Goal: Task Accomplishment & Management: Complete application form

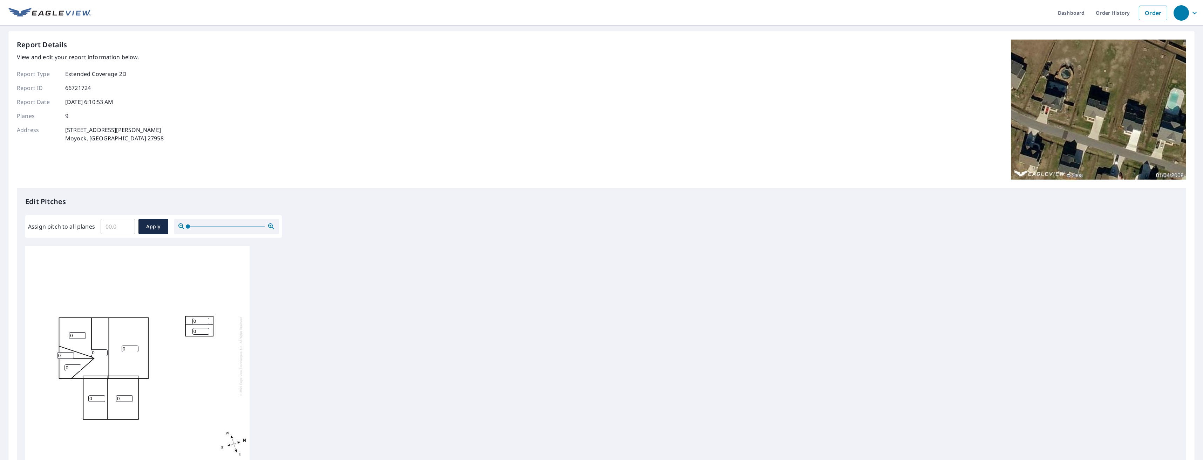
click at [102, 355] on input "0" at bounding box center [99, 353] width 17 height 7
type input "6"
click at [131, 350] on input "0" at bounding box center [130, 349] width 17 height 7
click at [125, 348] on input "06" at bounding box center [130, 349] width 17 height 7
type input "6"
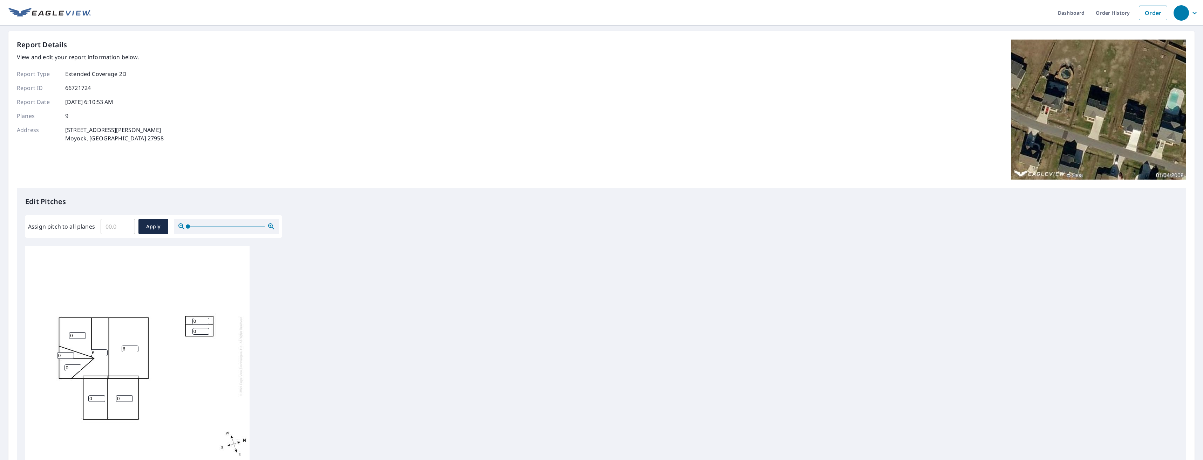
click at [200, 319] on input "0" at bounding box center [200, 321] width 17 height 7
type input "5"
click at [197, 332] on input "0" at bounding box center [200, 331] width 17 height 7
type input "5"
click at [193, 397] on div "6 0 6 0 0 0 5 0 5" at bounding box center [137, 356] width 224 height 220
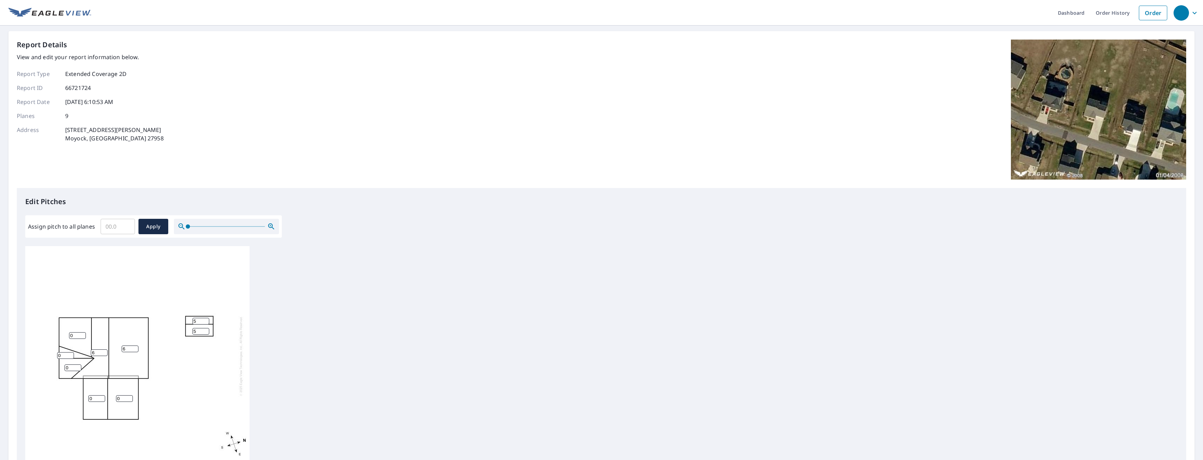
click at [199, 384] on div "6 0 6 0 0 0 5 0 5" at bounding box center [137, 356] width 224 height 220
click at [122, 400] on input "0" at bounding box center [124, 399] width 17 height 7
click at [118, 399] on input "06" at bounding box center [124, 399] width 17 height 7
type input "6"
click at [94, 400] on input "0" at bounding box center [96, 399] width 17 height 7
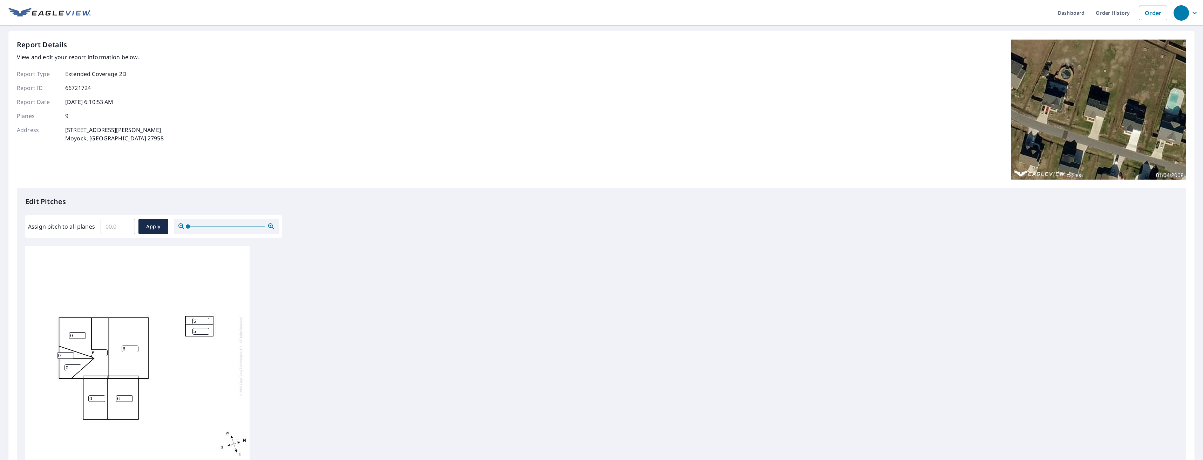
click at [76, 335] on input "0" at bounding box center [77, 336] width 17 height 7
type input "4"
click at [67, 357] on input "0" at bounding box center [65, 356] width 17 height 7
type input "10"
click at [67, 368] on input "0" at bounding box center [72, 368] width 17 height 7
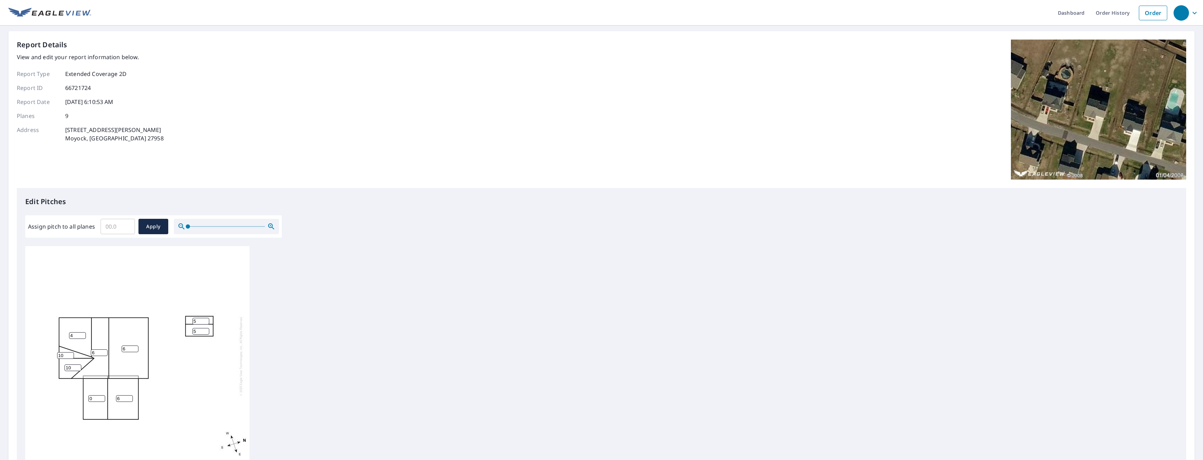
type input "10"
click at [92, 400] on input "0" at bounding box center [96, 399] width 17 height 7
type input "6"
click at [200, 322] on input "5" at bounding box center [200, 321] width 17 height 7
type input "6"
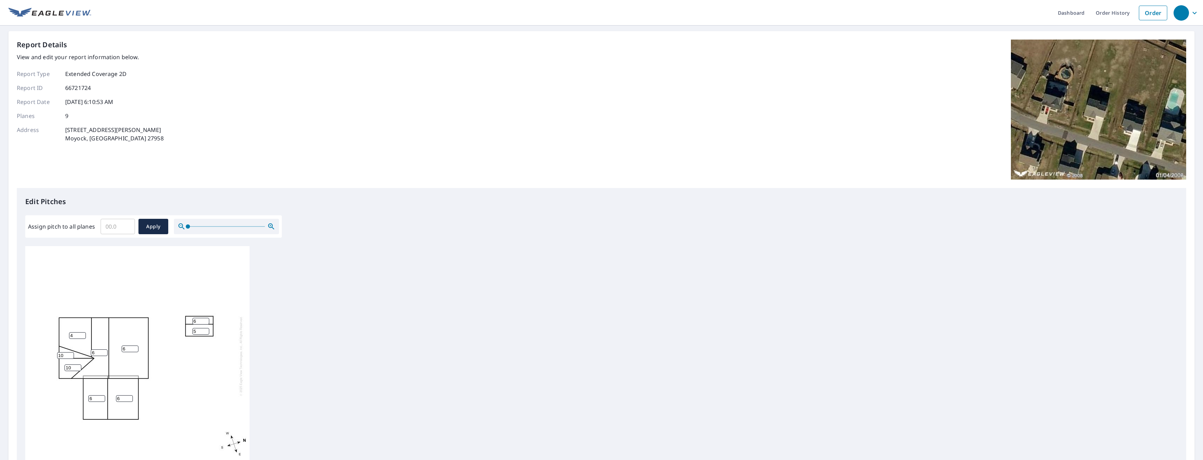
click at [196, 329] on input "5" at bounding box center [200, 331] width 17 height 7
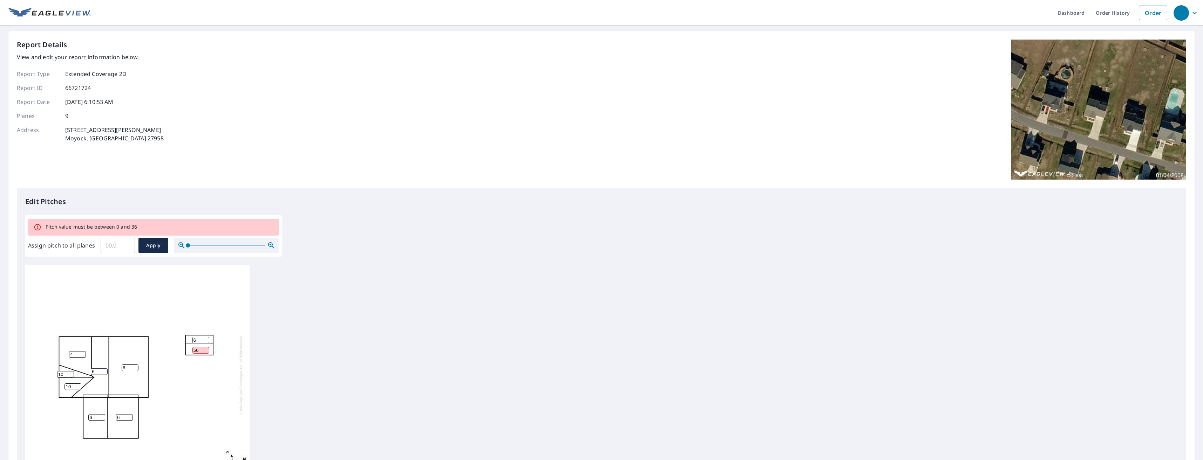
type input "5"
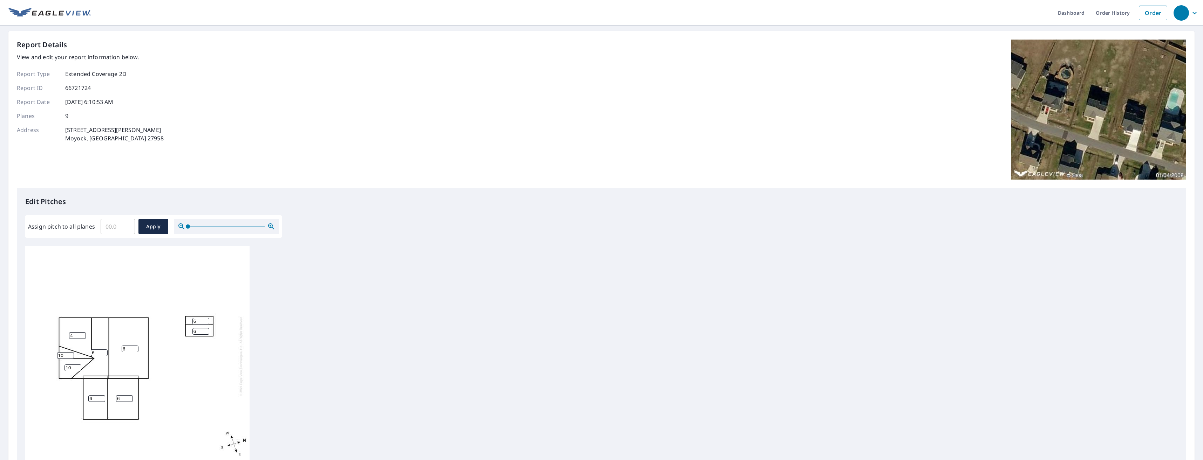
type input "6"
click at [205, 410] on div "6 6 6 4 6 10 6 10 6" at bounding box center [137, 356] width 224 height 220
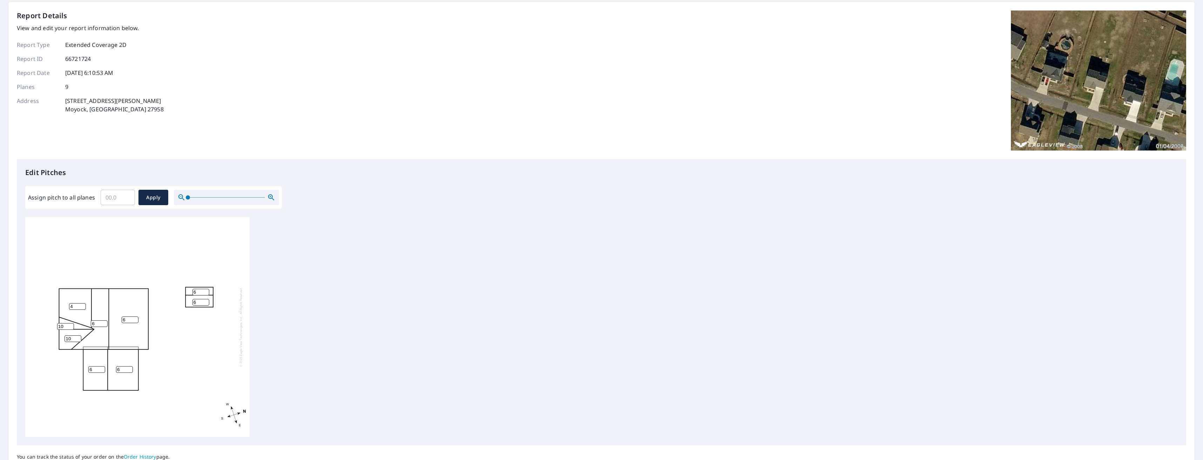
scroll to position [89, 0]
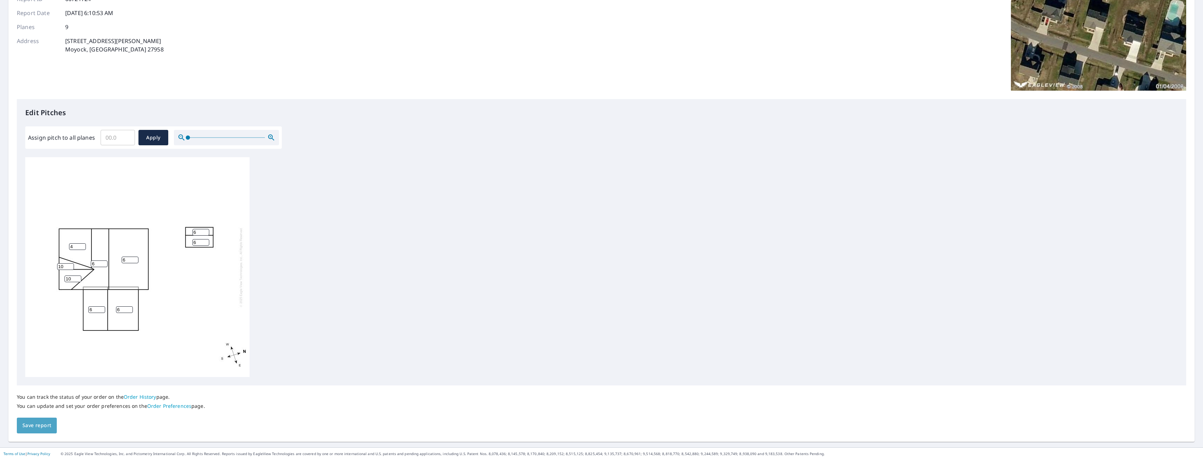
click at [39, 425] on span "Save report" at bounding box center [36, 426] width 29 height 9
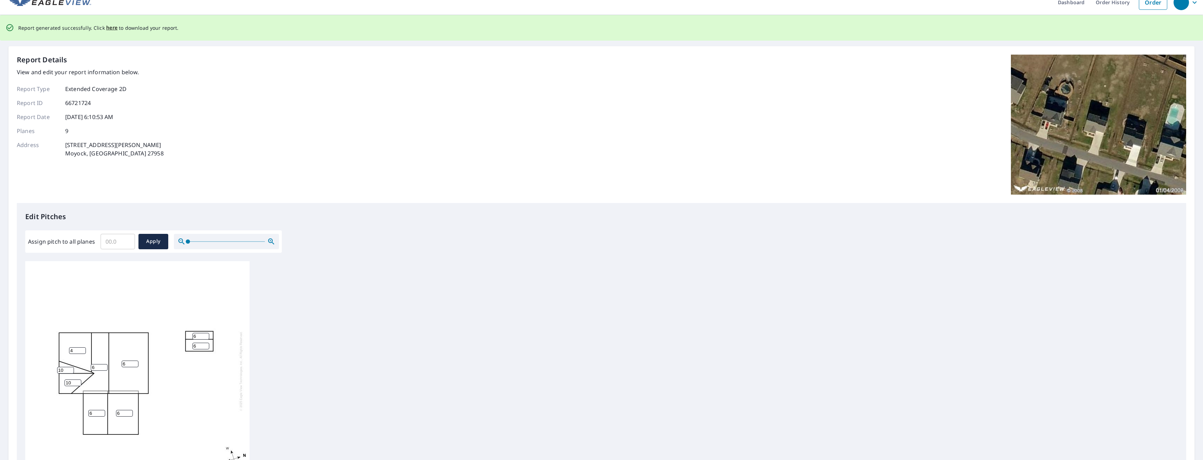
scroll to position [0, 0]
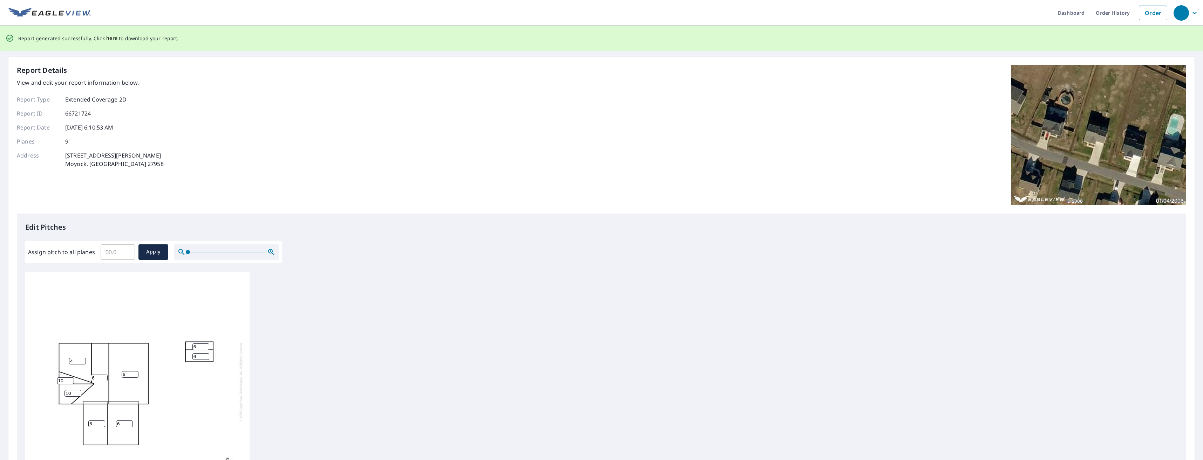
click at [107, 37] on span "here" at bounding box center [112, 38] width 12 height 9
